Goal: Task Accomplishment & Management: Use online tool/utility

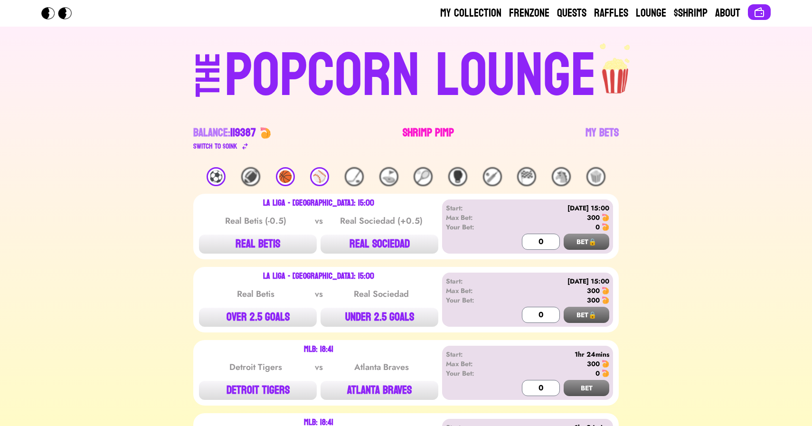
click at [421, 132] on link "Shrimp Pimp" at bounding box center [428, 138] width 51 height 27
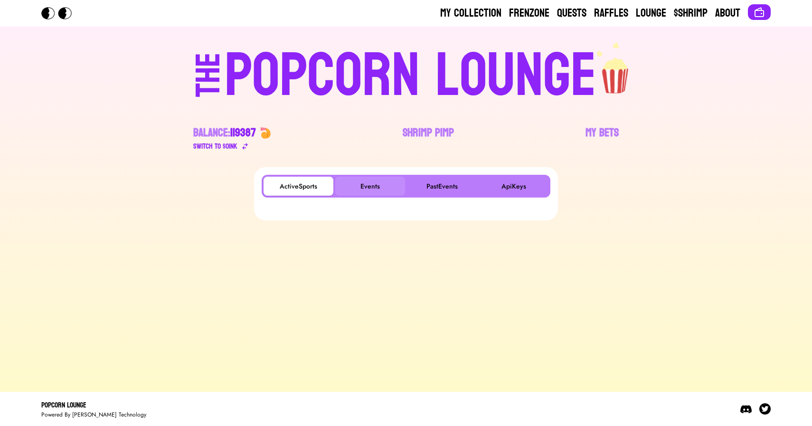
click at [366, 186] on button "Events" at bounding box center [370, 186] width 70 height 19
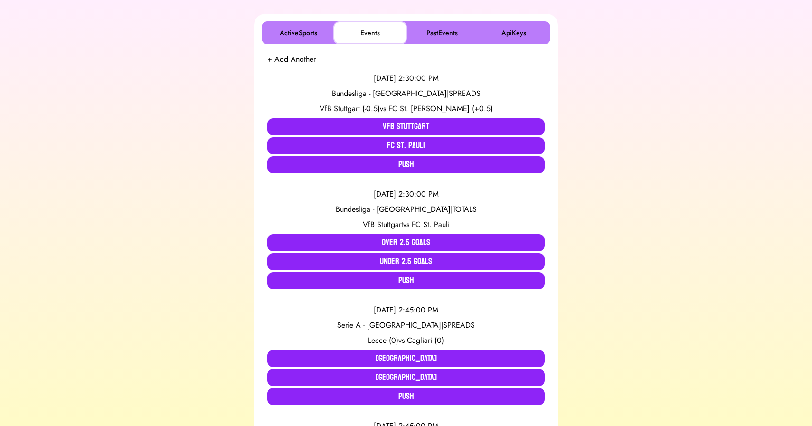
scroll to position [154, 0]
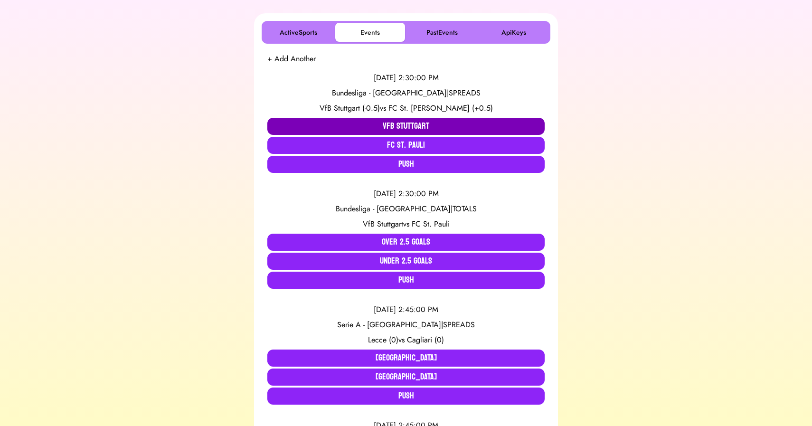
click at [307, 123] on button "VfB Stuttgart" at bounding box center [405, 126] width 277 height 17
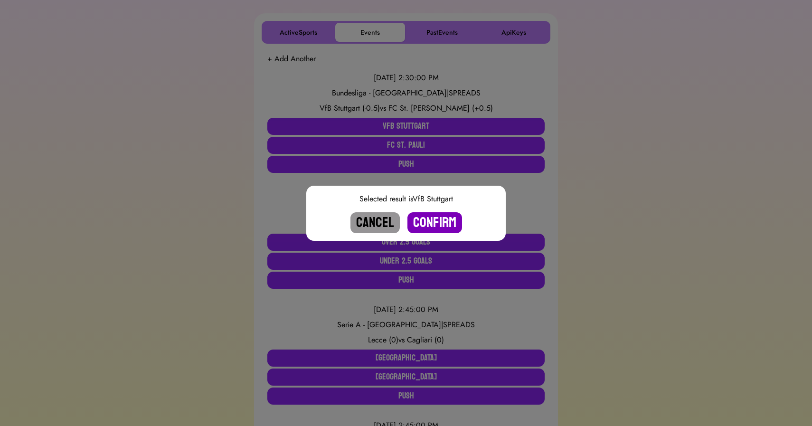
click at [435, 218] on button "Confirm" at bounding box center [434, 222] width 55 height 21
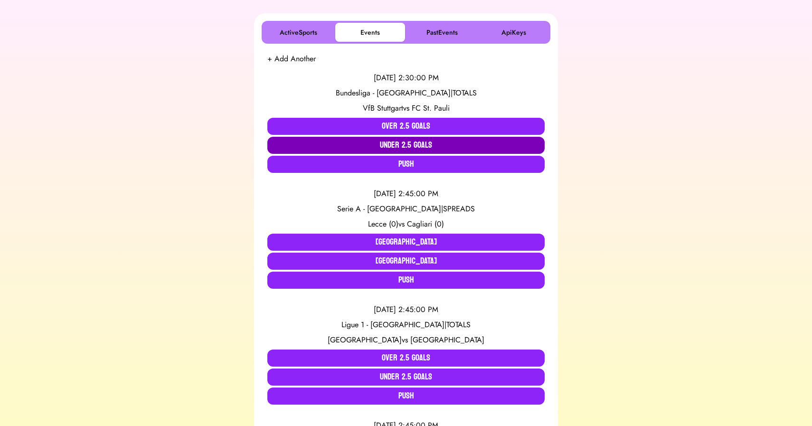
click at [390, 138] on button "Under 2.5 Goals" at bounding box center [405, 145] width 277 height 17
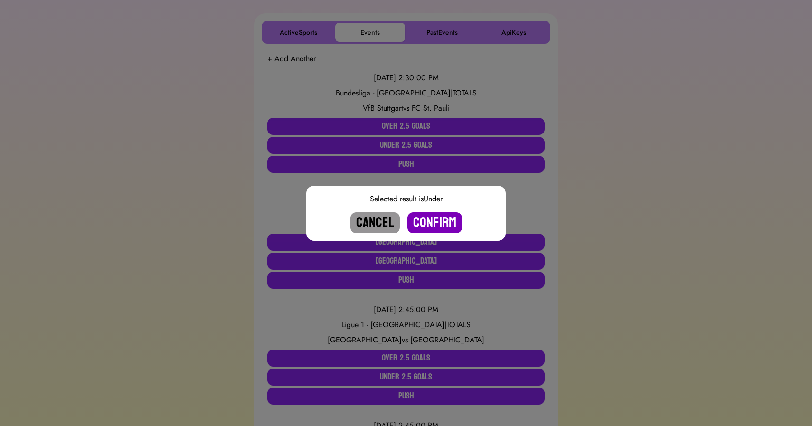
click at [431, 221] on button "Confirm" at bounding box center [434, 222] width 55 height 21
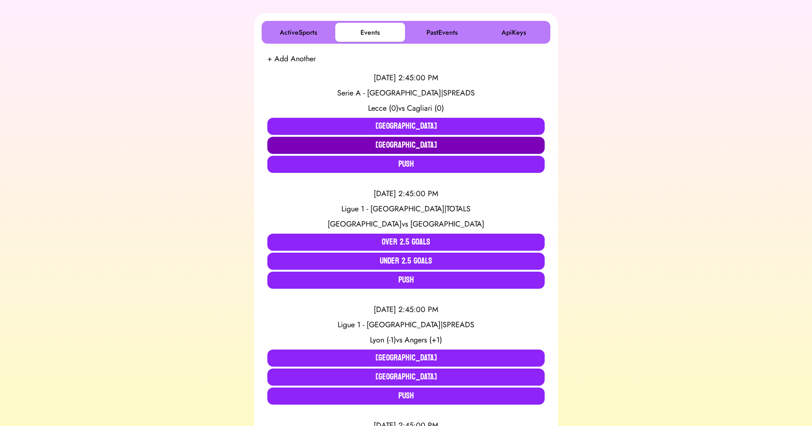
click at [352, 140] on button "[GEOGRAPHIC_DATA]" at bounding box center [405, 145] width 277 height 17
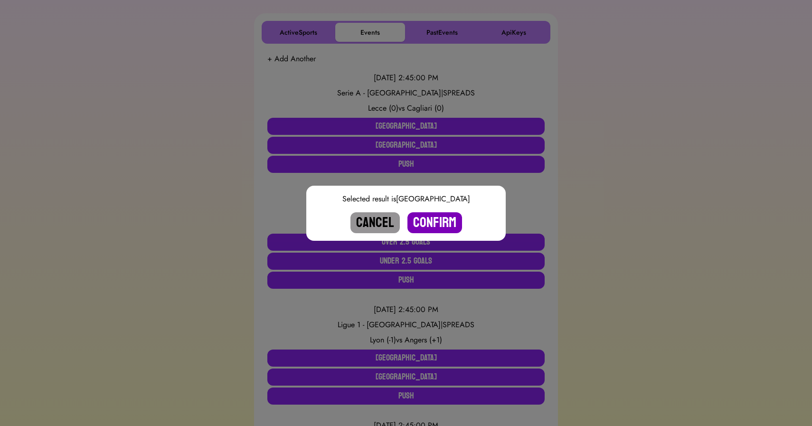
click at [440, 218] on button "Confirm" at bounding box center [434, 222] width 55 height 21
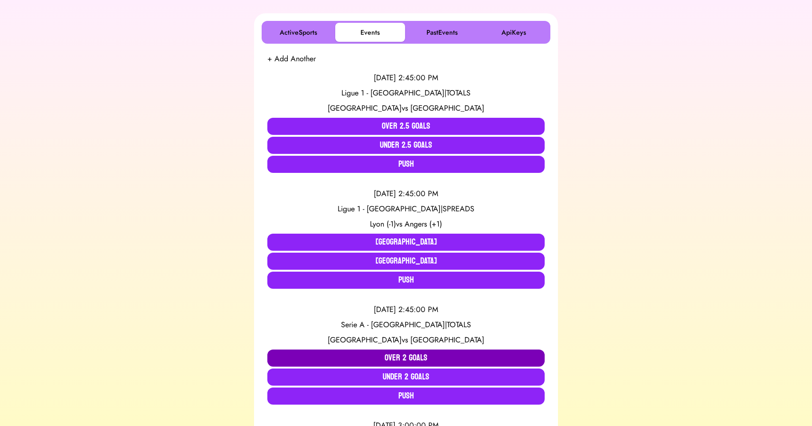
click at [358, 356] on button "Over 2 Goals" at bounding box center [405, 358] width 277 height 17
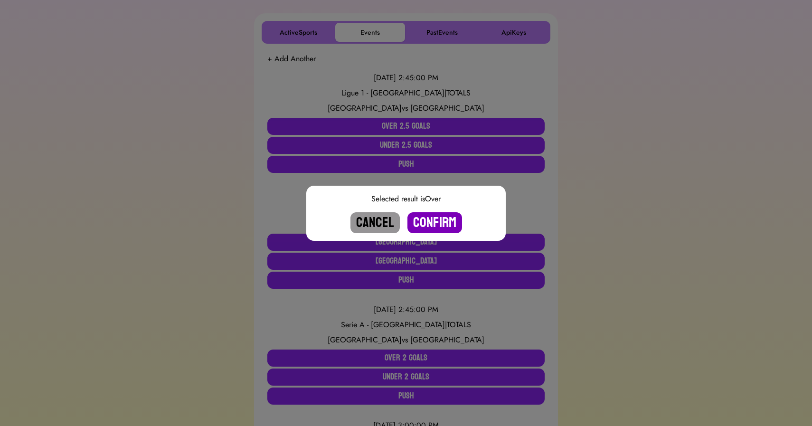
click at [426, 228] on button "Confirm" at bounding box center [434, 222] width 55 height 21
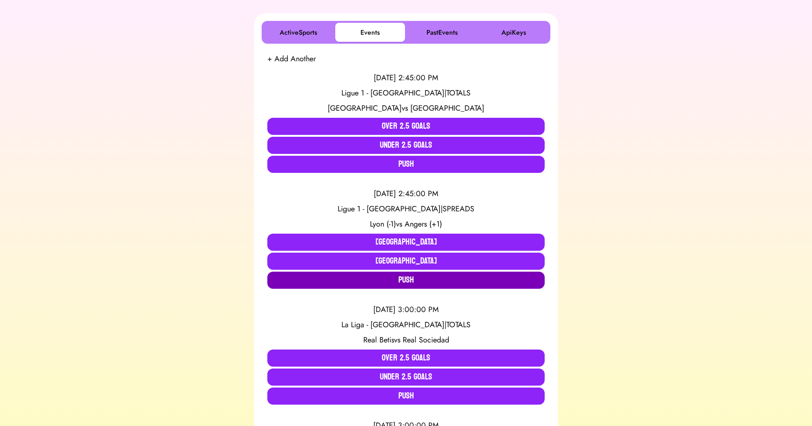
click at [380, 283] on button "Push" at bounding box center [405, 280] width 277 height 17
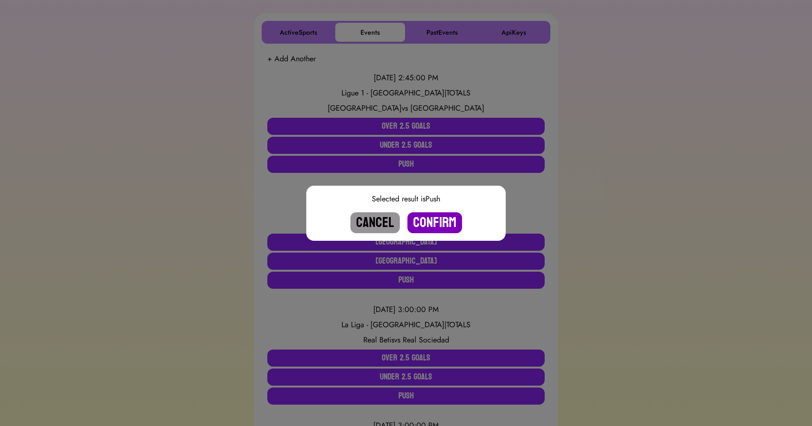
click at [430, 217] on button "Confirm" at bounding box center [434, 222] width 55 height 21
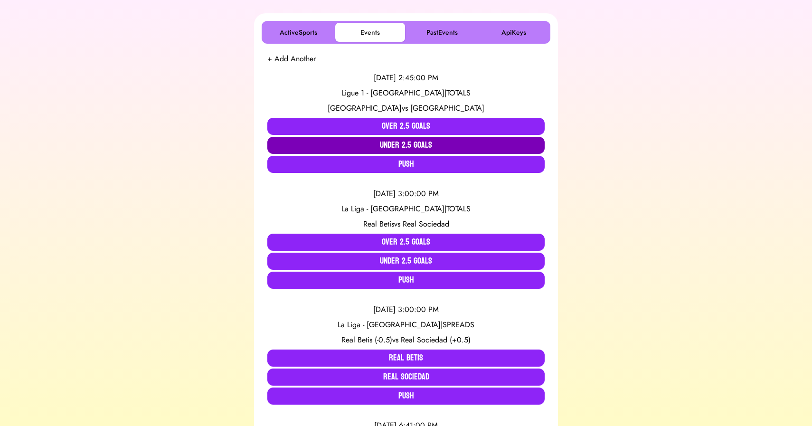
click at [383, 144] on button "Under 2.5 Goals" at bounding box center [405, 145] width 277 height 17
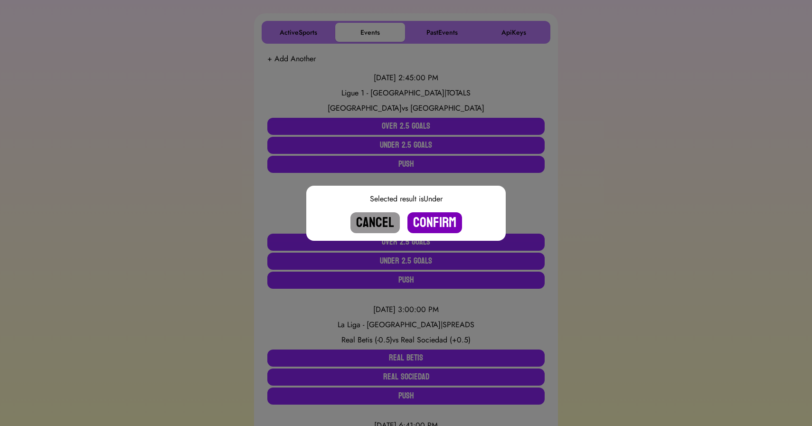
click at [428, 217] on button "Confirm" at bounding box center [434, 222] width 55 height 21
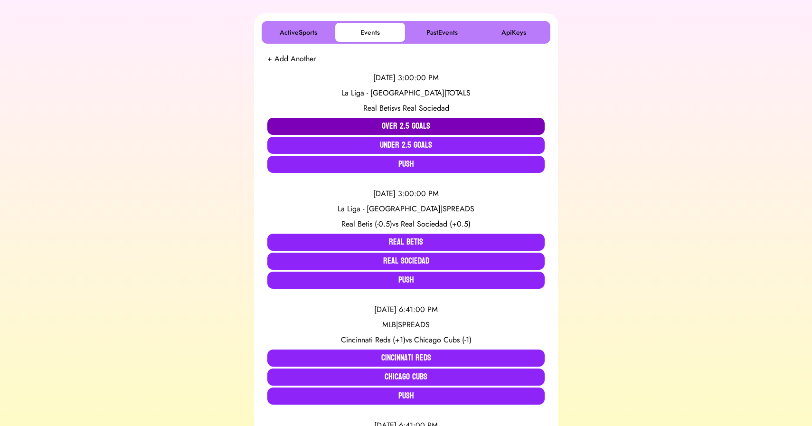
click at [375, 127] on button "Over 2.5 Goals" at bounding box center [405, 126] width 277 height 17
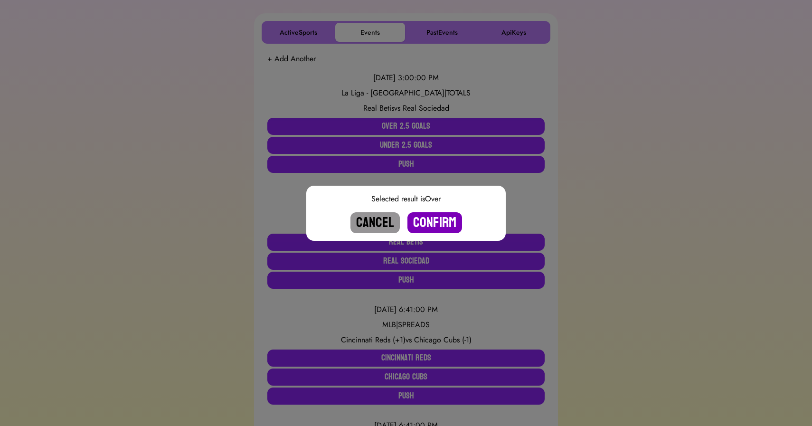
click at [430, 217] on button "Confirm" at bounding box center [434, 222] width 55 height 21
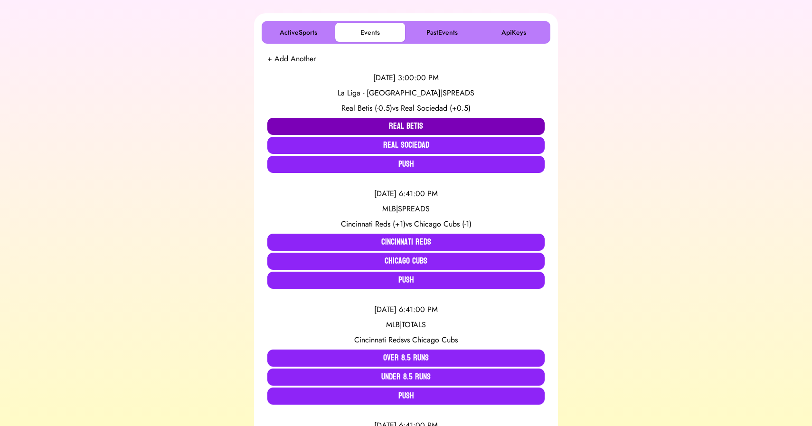
click at [398, 125] on button "Real Betis" at bounding box center [405, 126] width 277 height 17
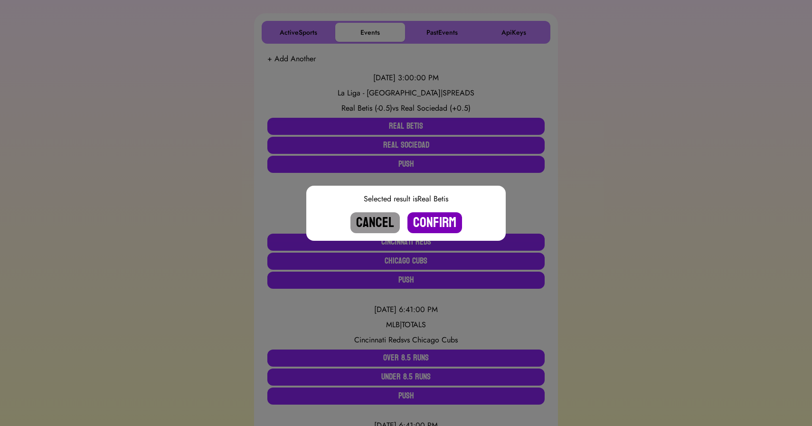
click at [431, 221] on button "Confirm" at bounding box center [434, 222] width 55 height 21
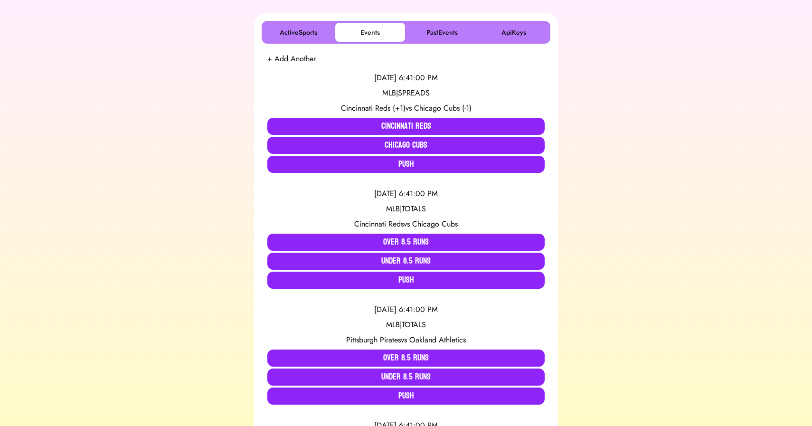
scroll to position [0, 0]
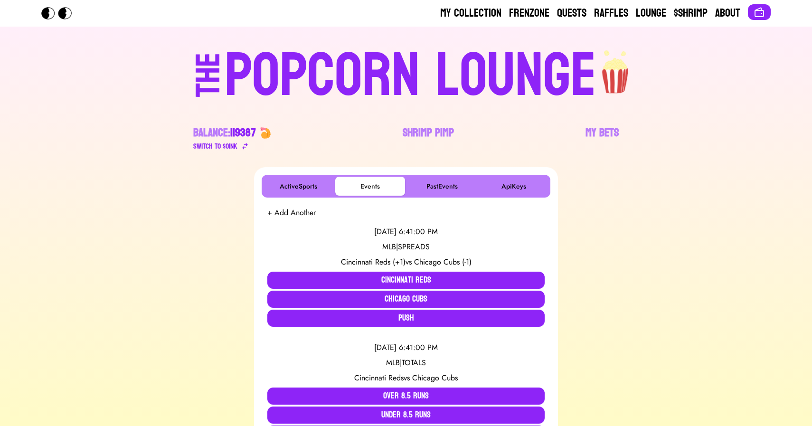
click at [373, 46] on div "POPCORN LOUNGE" at bounding box center [411, 76] width 372 height 61
